Goal: Task Accomplishment & Management: Manage account settings

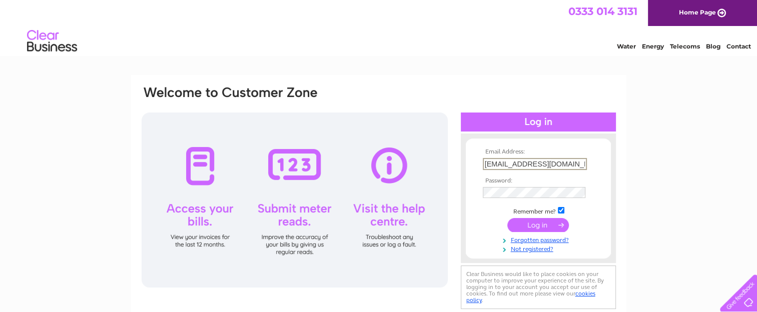
click at [576, 166] on input "info@inch-architecture.co.uk" at bounding box center [535, 164] width 104 height 12
click at [538, 224] on input "submit" at bounding box center [538, 224] width 62 height 14
type input "info@inch-architecture.co.uk"
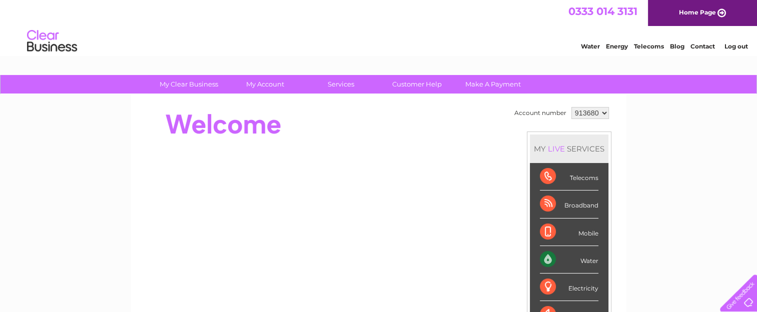
click at [729, 48] on link "Log out" at bounding box center [736, 47] width 24 height 8
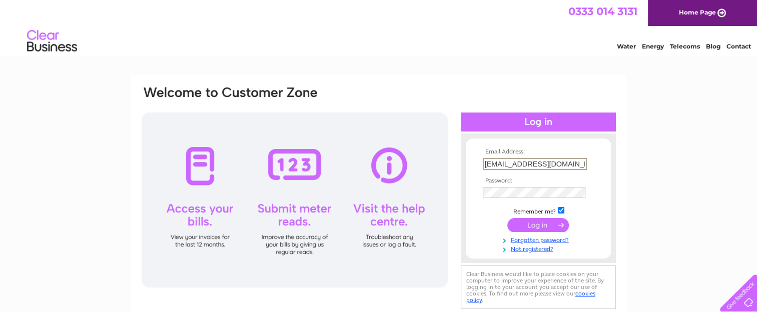
click at [568, 167] on input "info@inch-architecture.co.uk" at bounding box center [535, 164] width 104 height 12
type input "maria@sprengthomson.com"
click at [530, 223] on input "submit" at bounding box center [538, 224] width 62 height 14
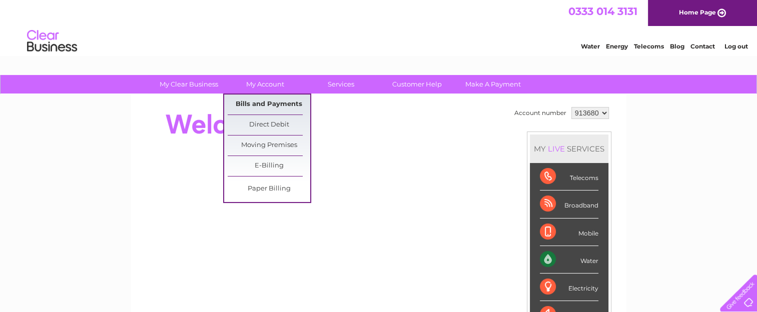
click at [271, 102] on link "Bills and Payments" at bounding box center [269, 105] width 83 height 20
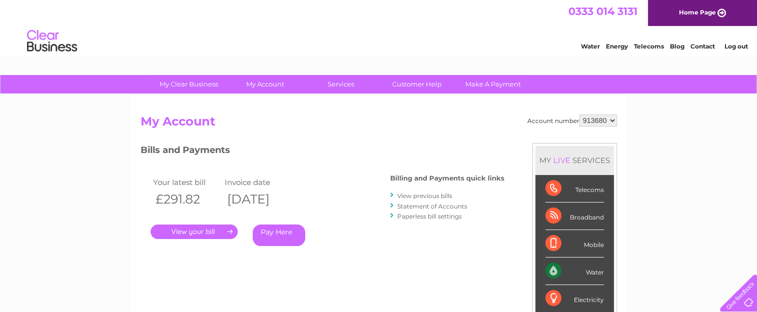
click at [182, 229] on link "." at bounding box center [194, 232] width 87 height 15
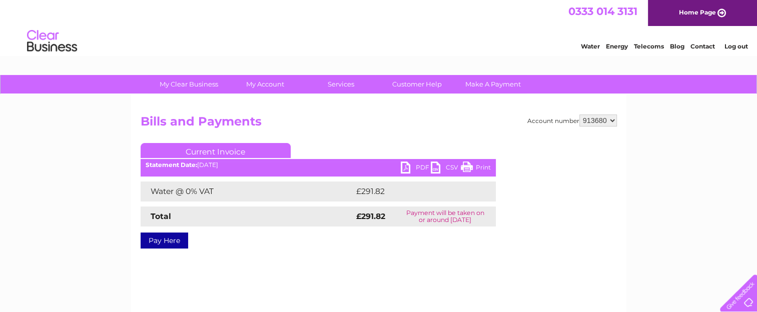
click at [421, 163] on link "PDF" at bounding box center [416, 169] width 30 height 15
